Goal: Transaction & Acquisition: Purchase product/service

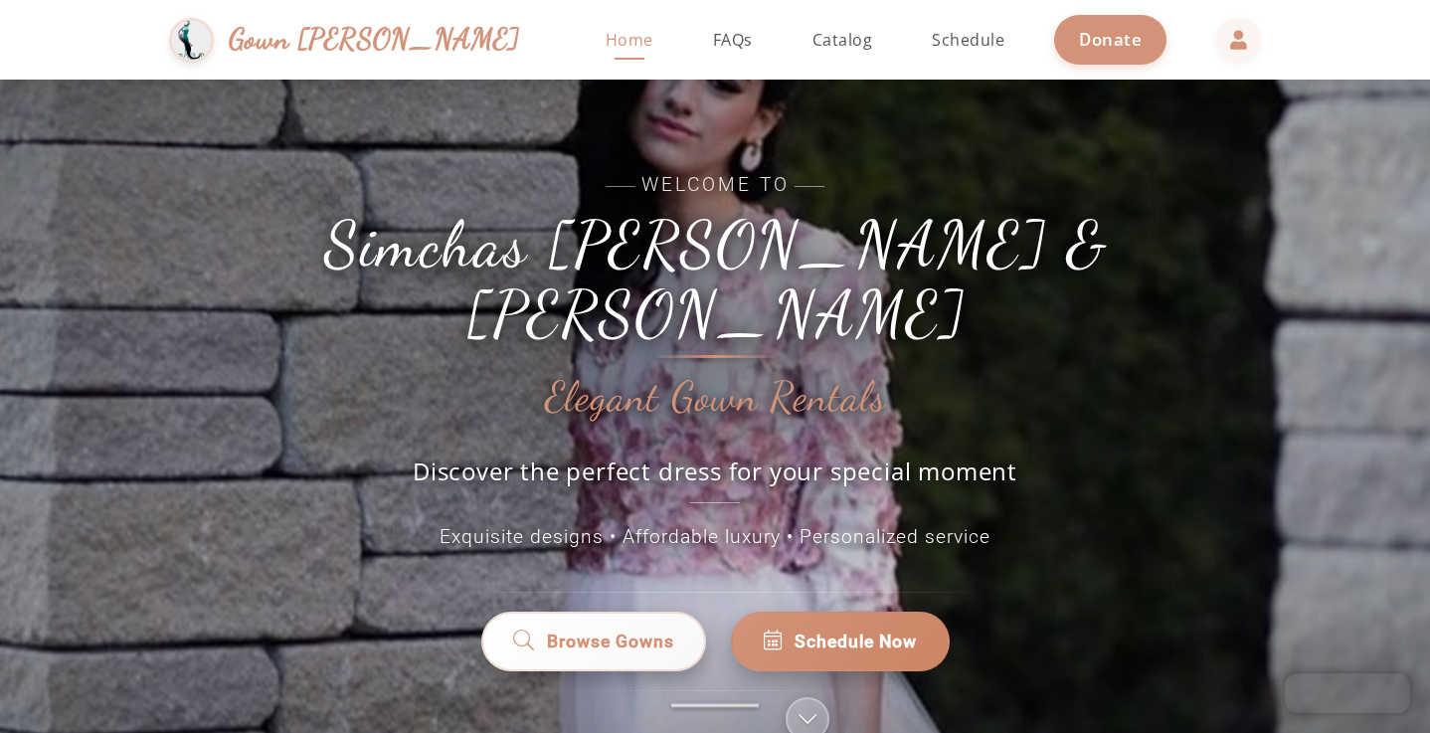
scroll to position [146, 0]
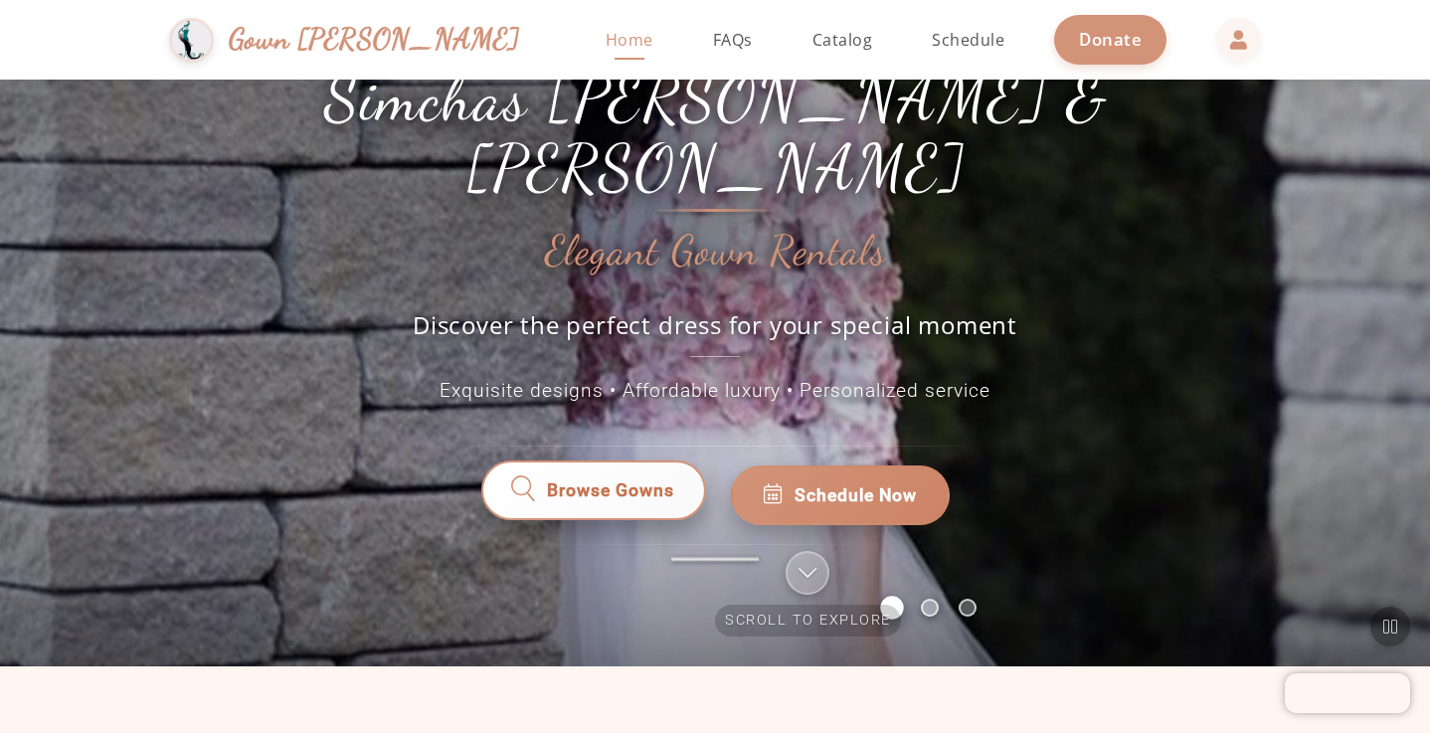
click at [618, 482] on span "Browse Gowns" at bounding box center [610, 495] width 127 height 26
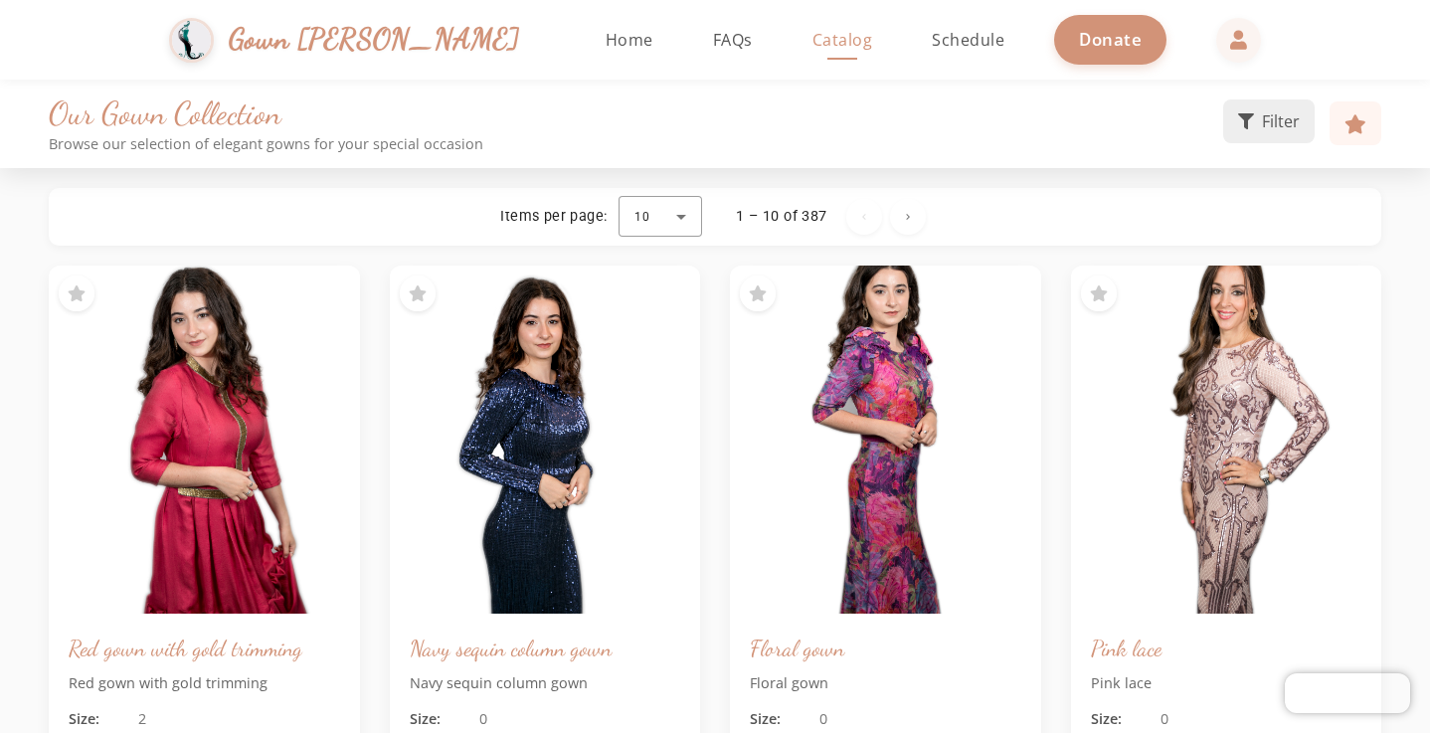
click at [1250, 127] on icon at bounding box center [1246, 121] width 16 height 16
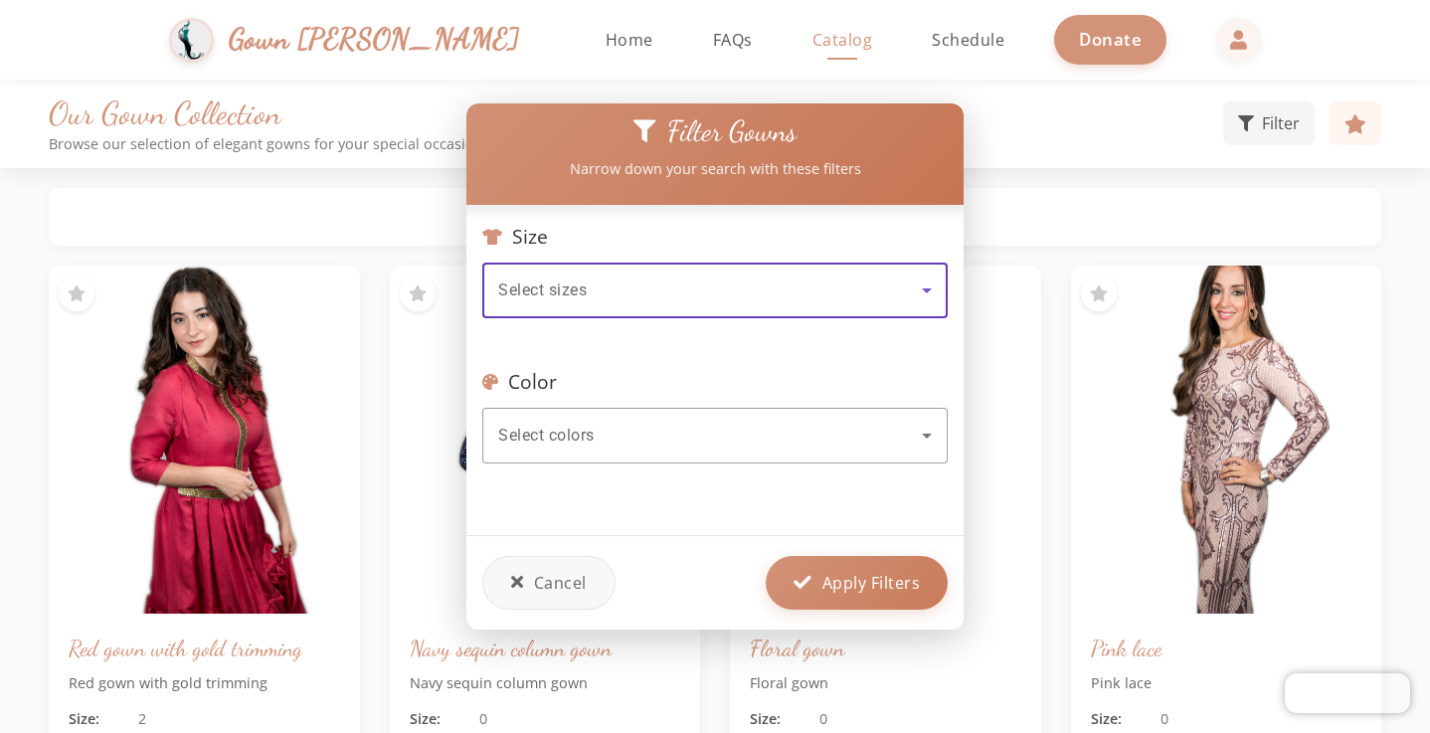
click at [780, 303] on div "Select sizes" at bounding box center [715, 291] width 434 height 56
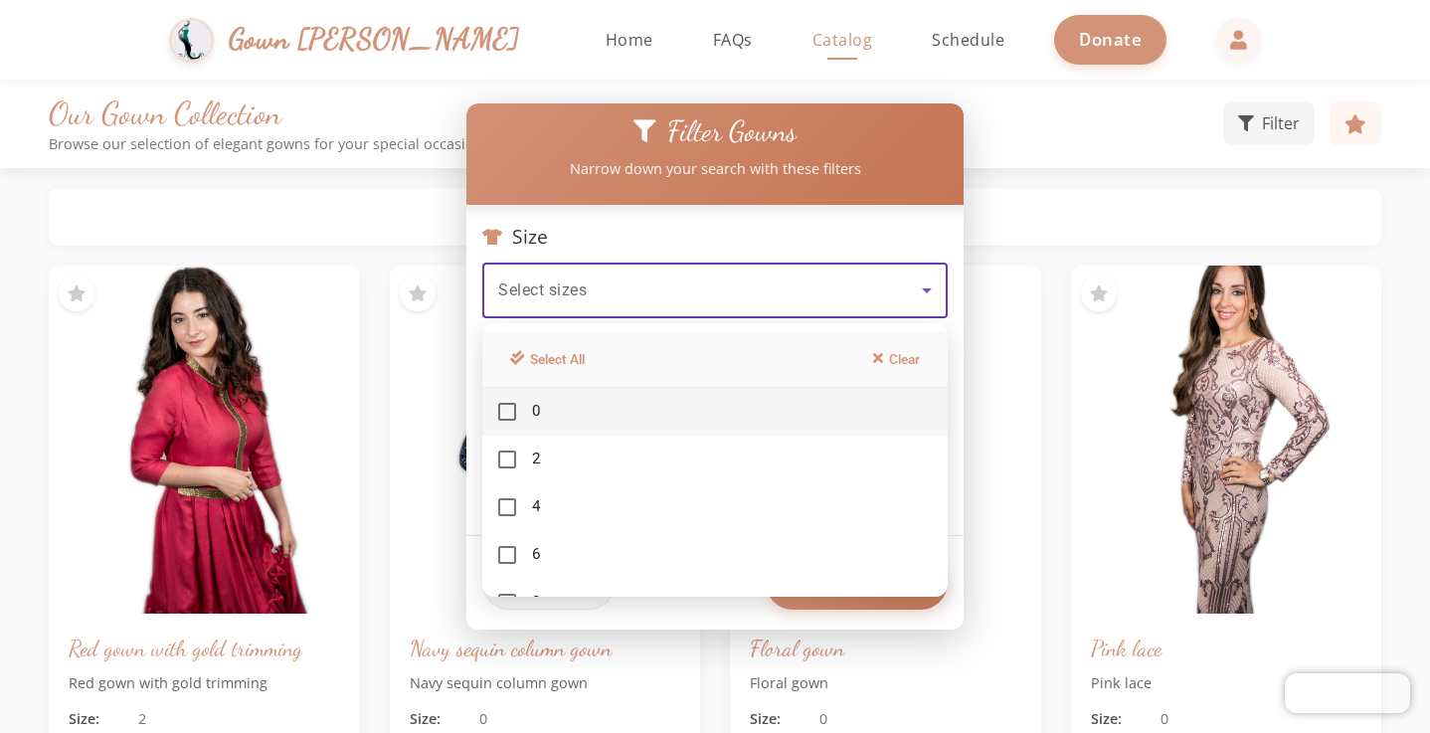
click at [780, 303] on div at bounding box center [715, 366] width 1430 height 733
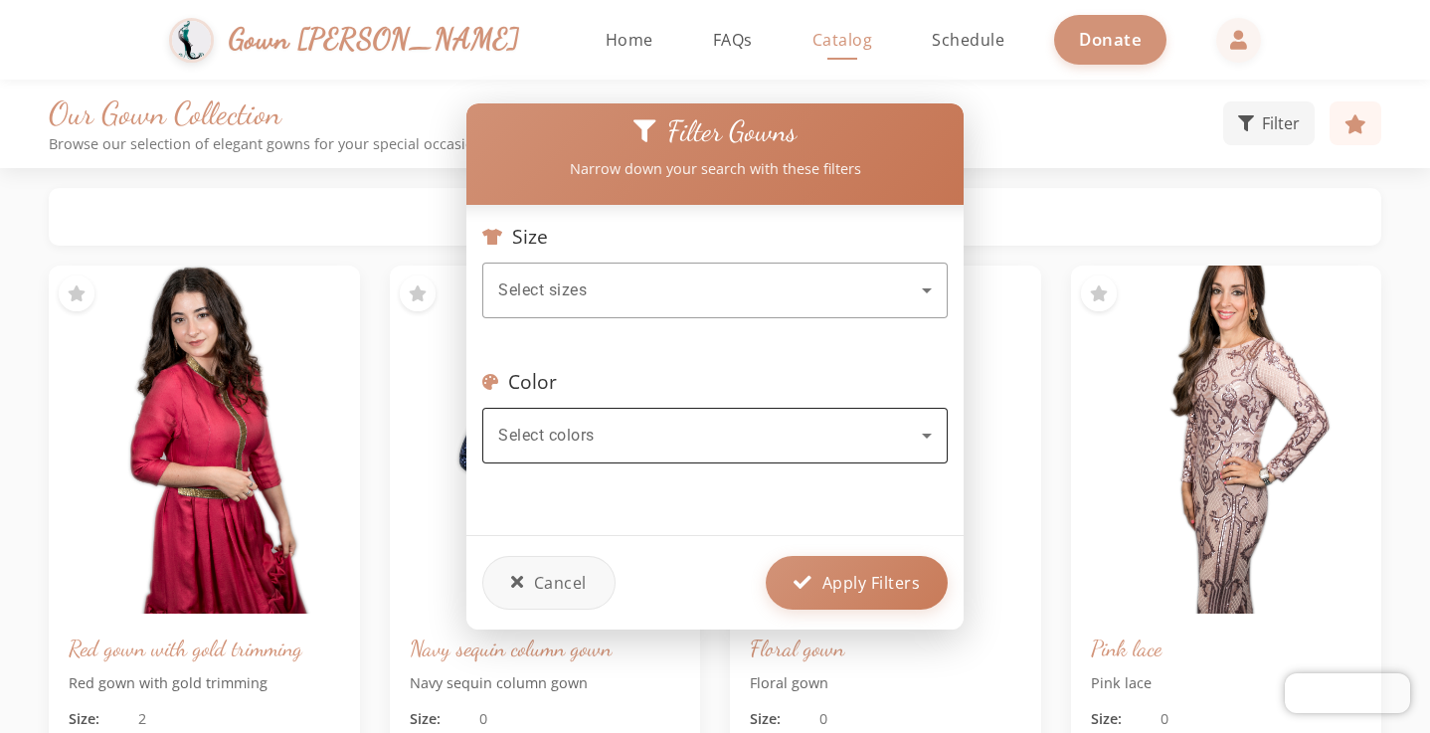
click at [763, 458] on div "Select colors" at bounding box center [715, 436] width 434 height 56
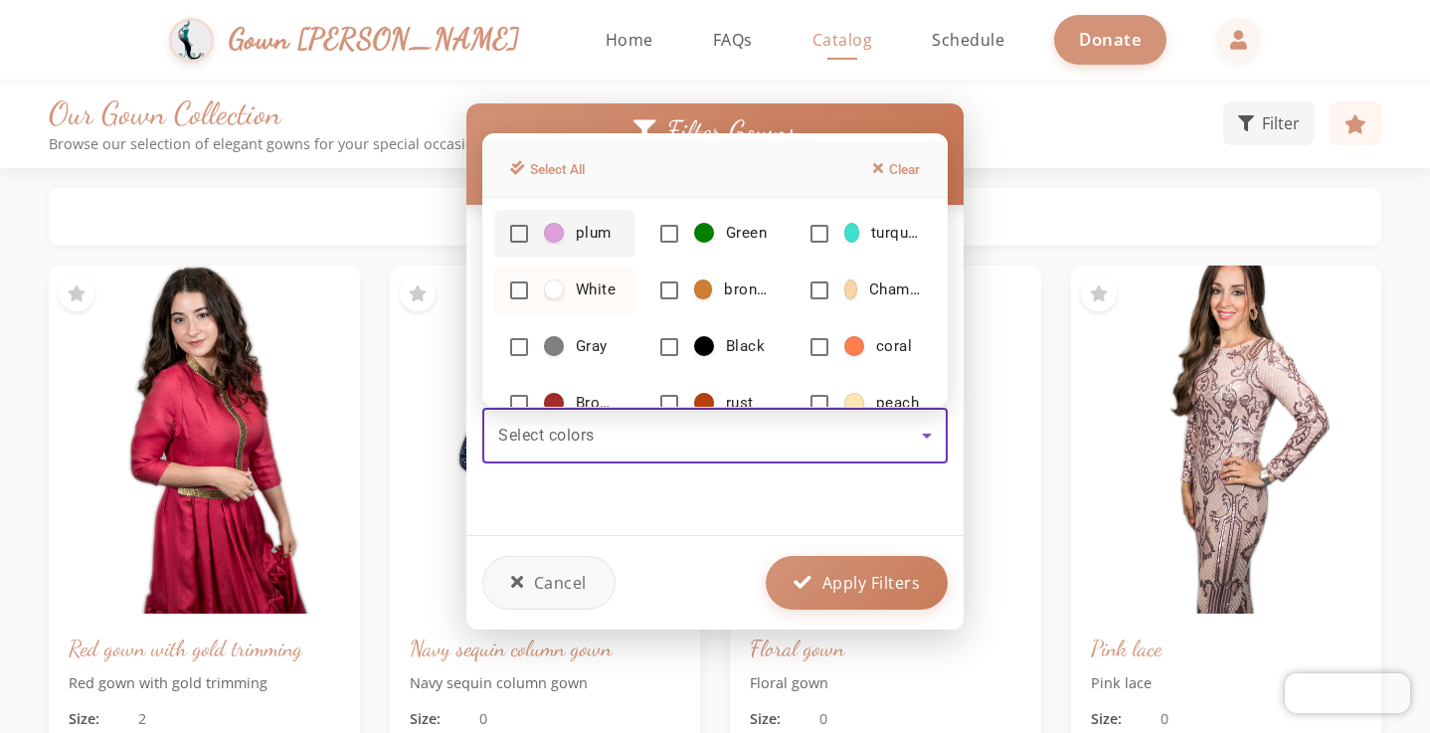
click at [575, 298] on span "White" at bounding box center [580, 290] width 72 height 21
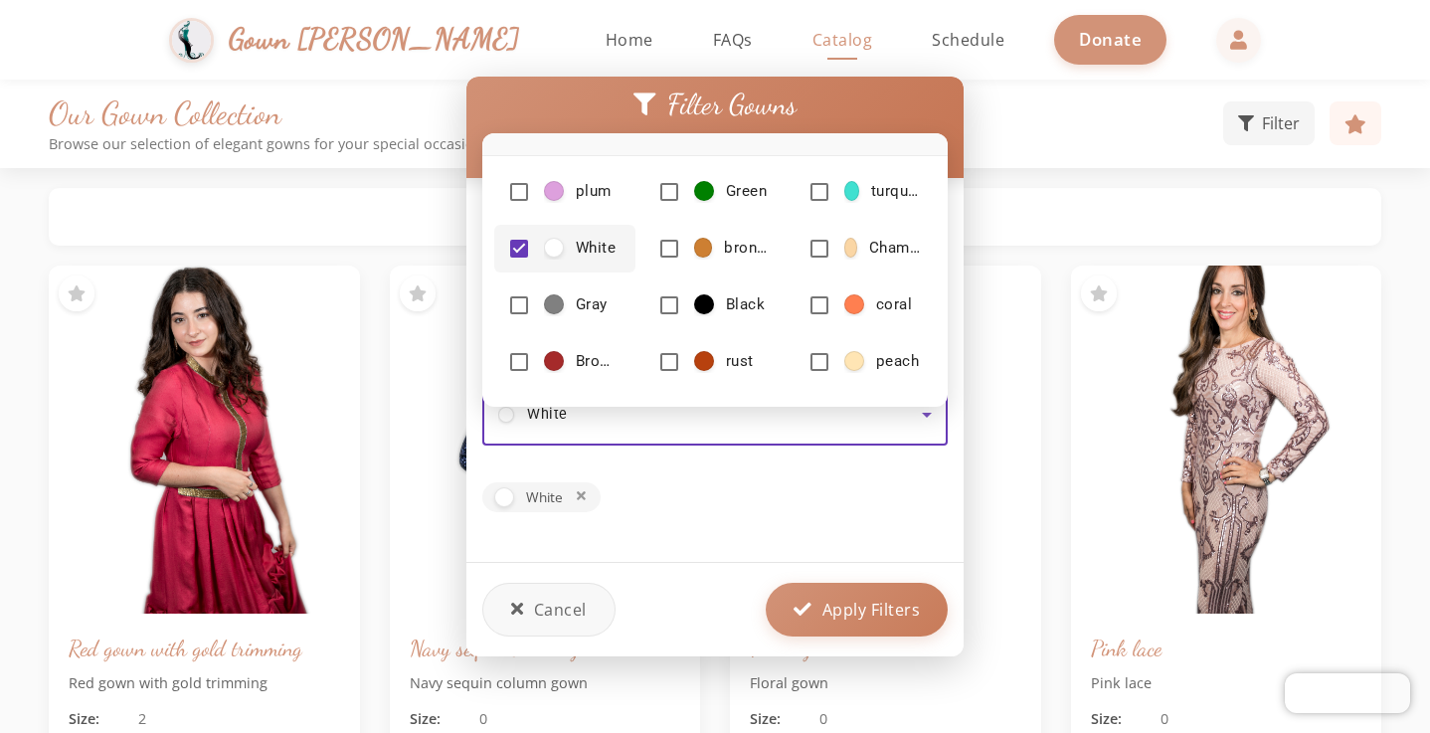
click at [681, 430] on div at bounding box center [715, 366] width 1430 height 733
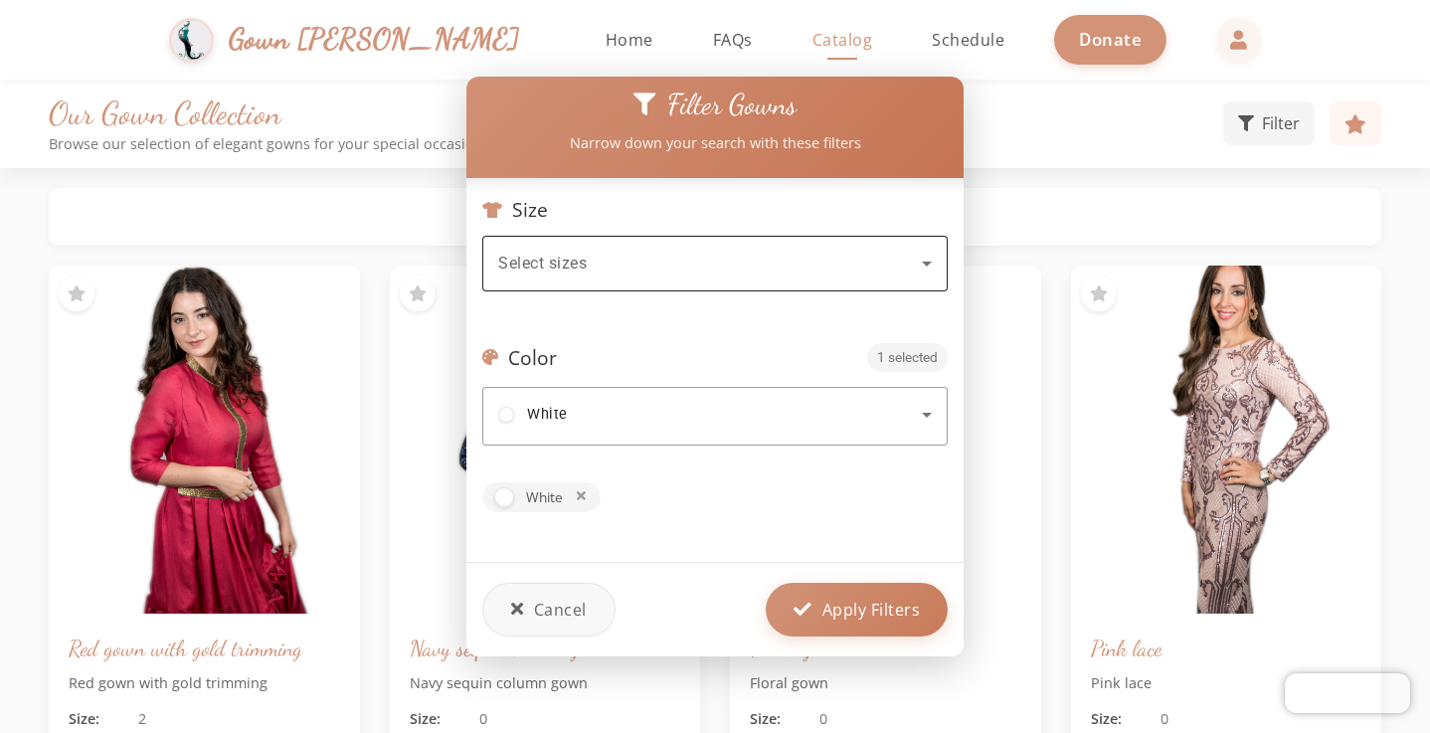
click at [793, 252] on div "Select sizes" at bounding box center [710, 264] width 424 height 24
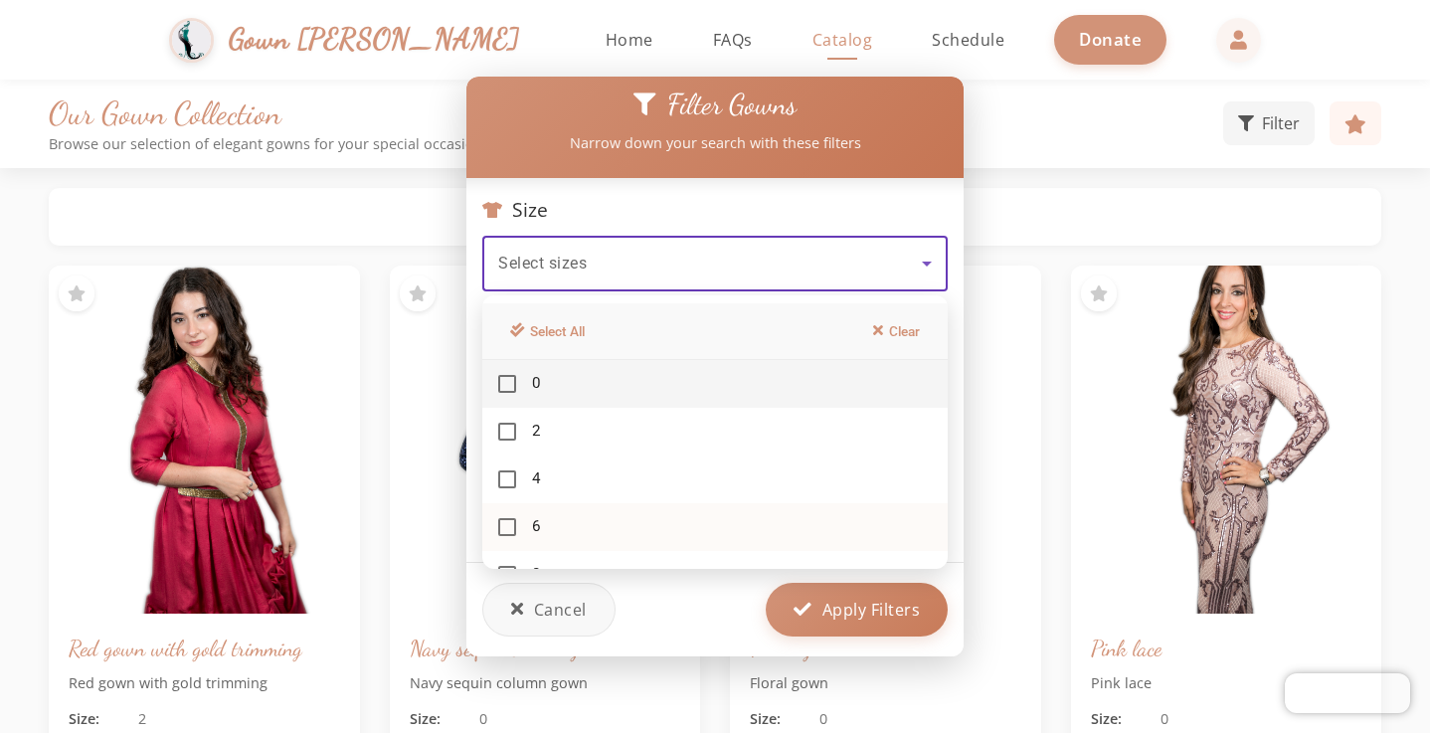
scroll to position [0, 0]
click at [664, 308] on div "Select All Clear" at bounding box center [715, 331] width 466 height 57
click at [573, 324] on button "Select All" at bounding box center [547, 330] width 98 height 32
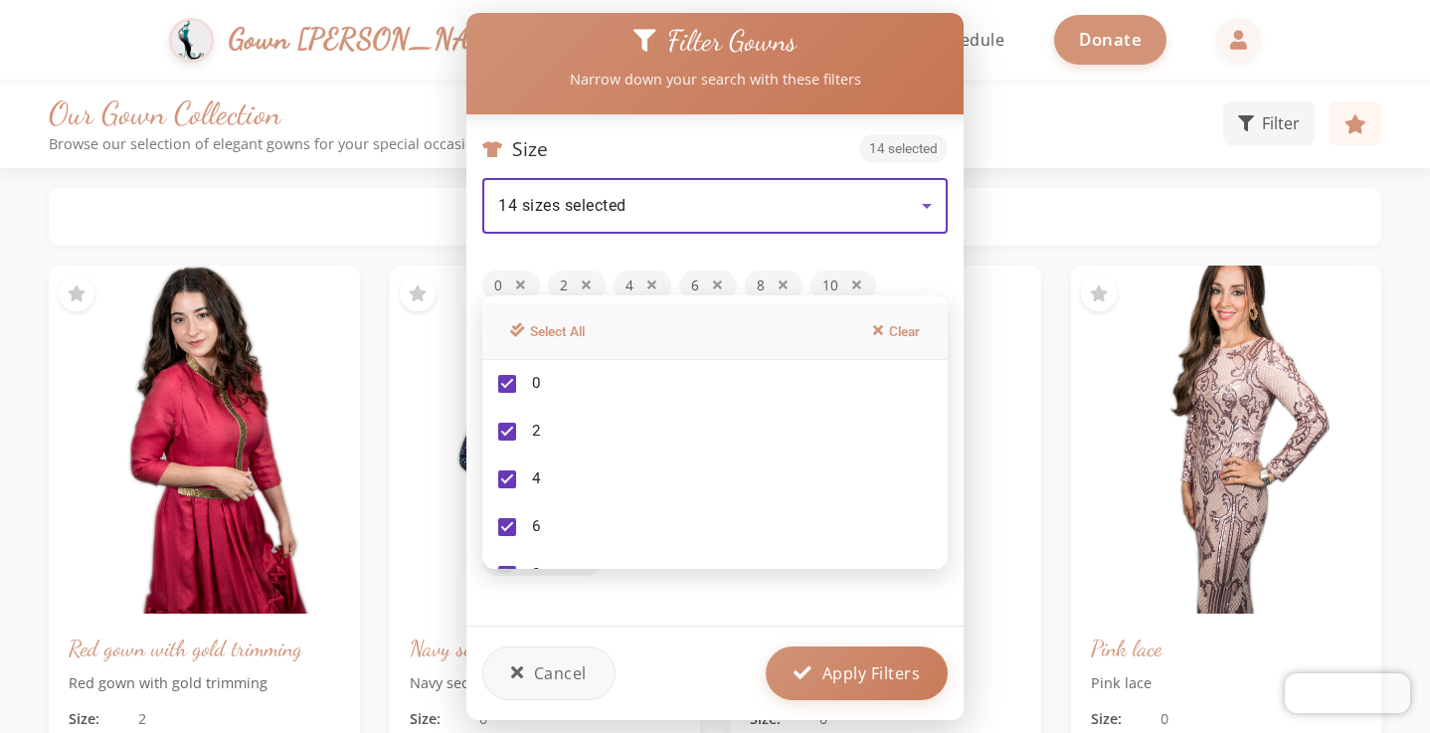
click at [514, 281] on div at bounding box center [715, 366] width 1430 height 733
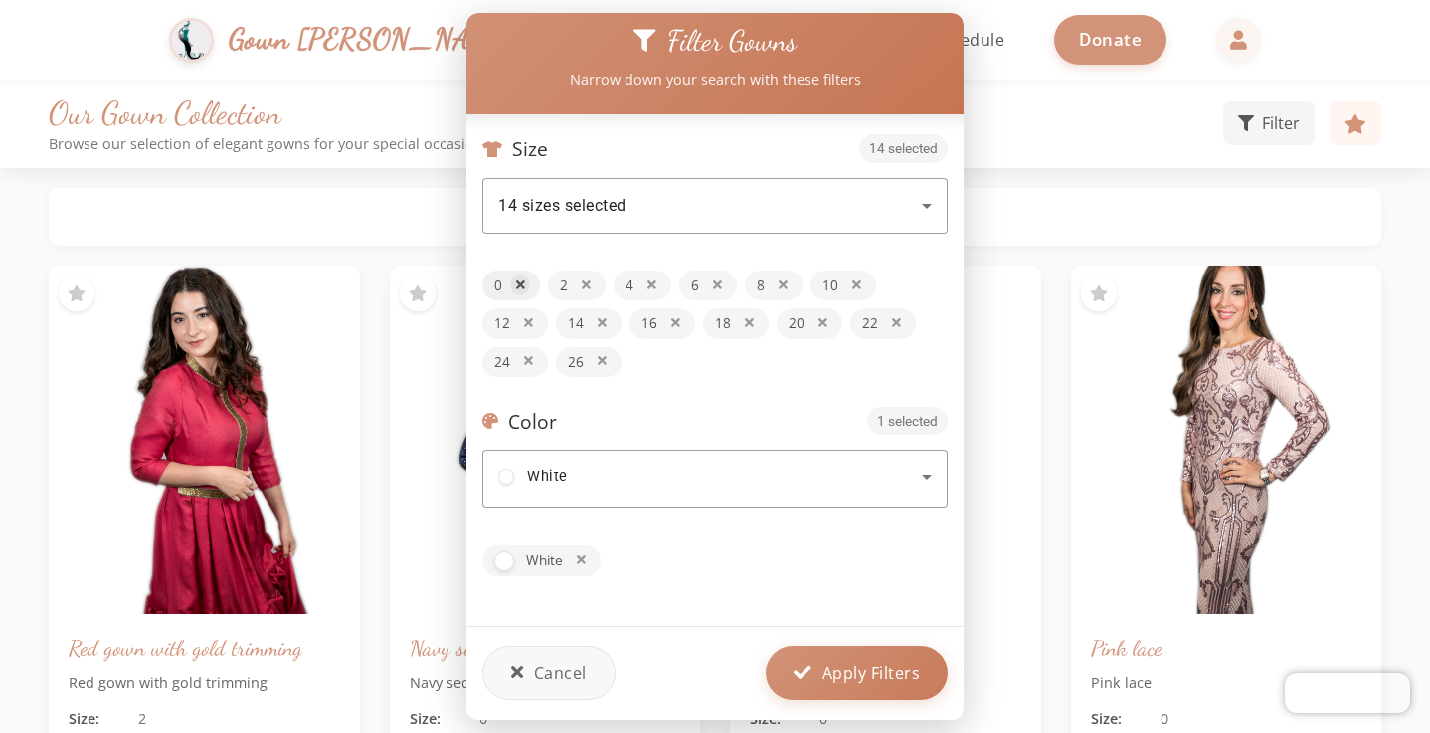
click at [516, 281] on icon at bounding box center [520, 286] width 9 height 13
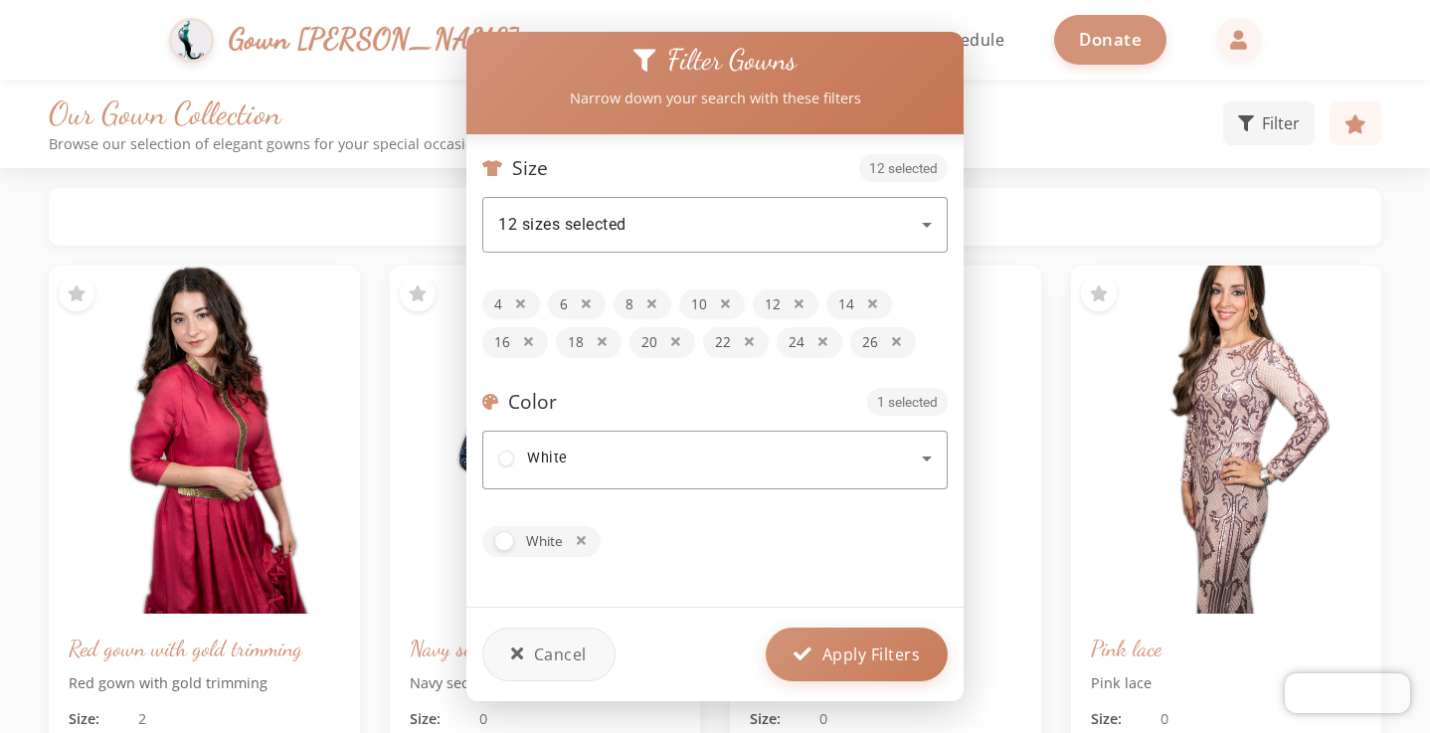
click at [516, 281] on div "Size 12 selected 12 sizes selected 4 6 8 10 12 14 16 18 20 22 24 26" at bounding box center [715, 256] width 466 height 204
click at [523, 306] on icon at bounding box center [520, 304] width 9 height 13
click at [522, 306] on icon at bounding box center [520, 304] width 9 height 13
click at [846, 656] on span "Apply Filters" at bounding box center [872, 653] width 98 height 24
